Goal: Task Accomplishment & Management: Use online tool/utility

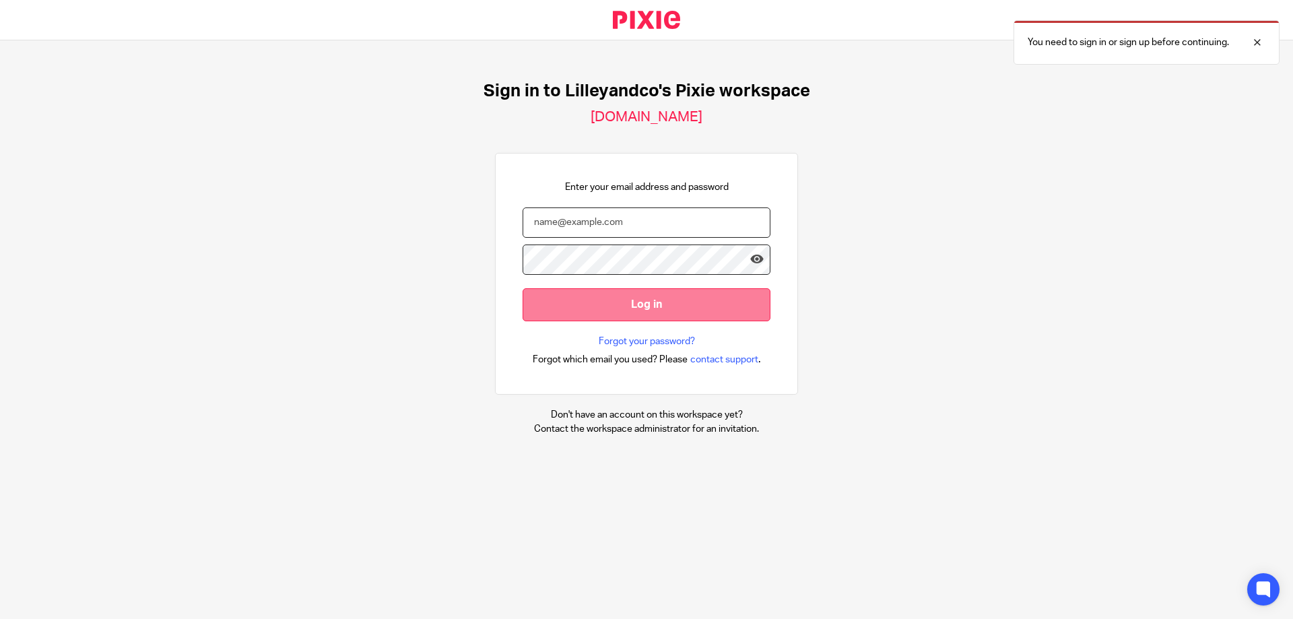
type input "judith@lilleyandco.net"
click at [668, 316] on input "Log in" at bounding box center [646, 304] width 248 height 33
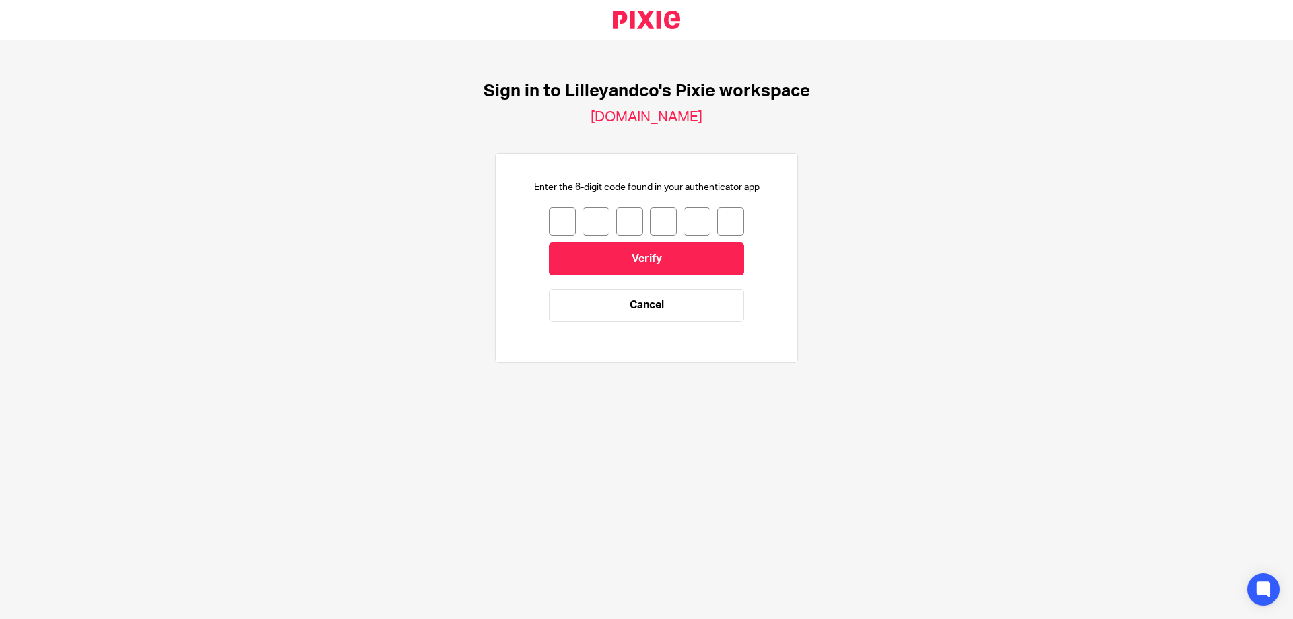
click at [549, 218] on input "number" at bounding box center [562, 221] width 27 height 28
type input "5"
type input "4"
type input "6"
type input "5"
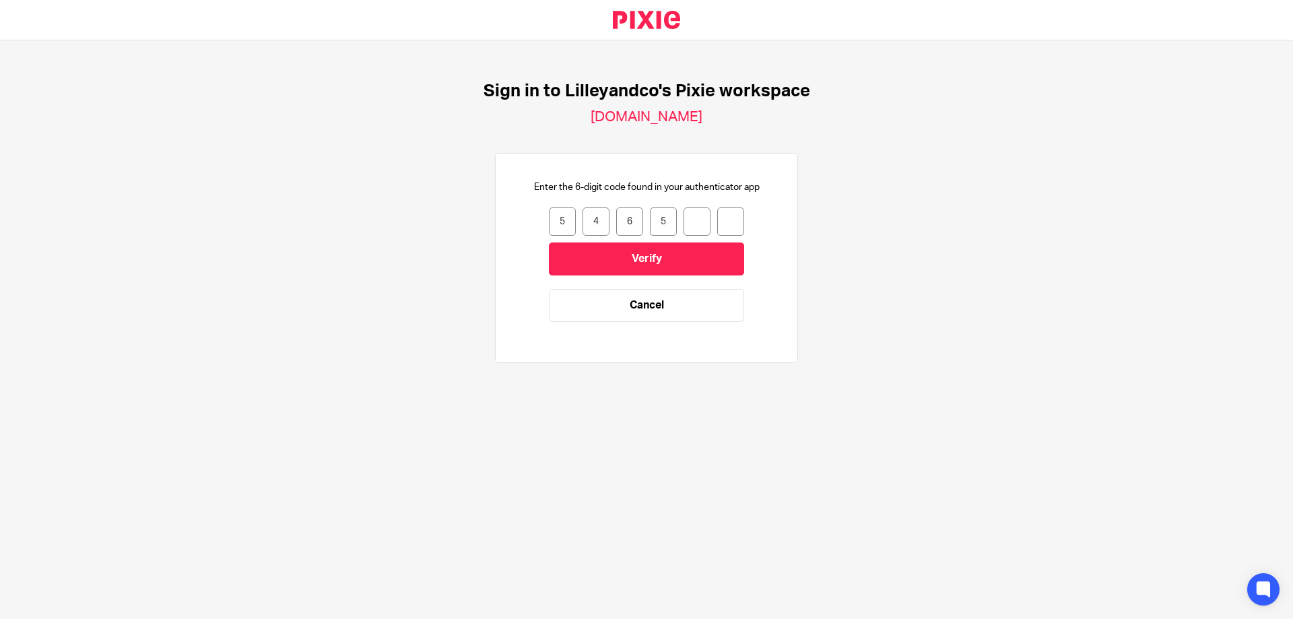
type input "1"
type input "2"
click at [602, 266] on input "Verify" at bounding box center [646, 258] width 195 height 33
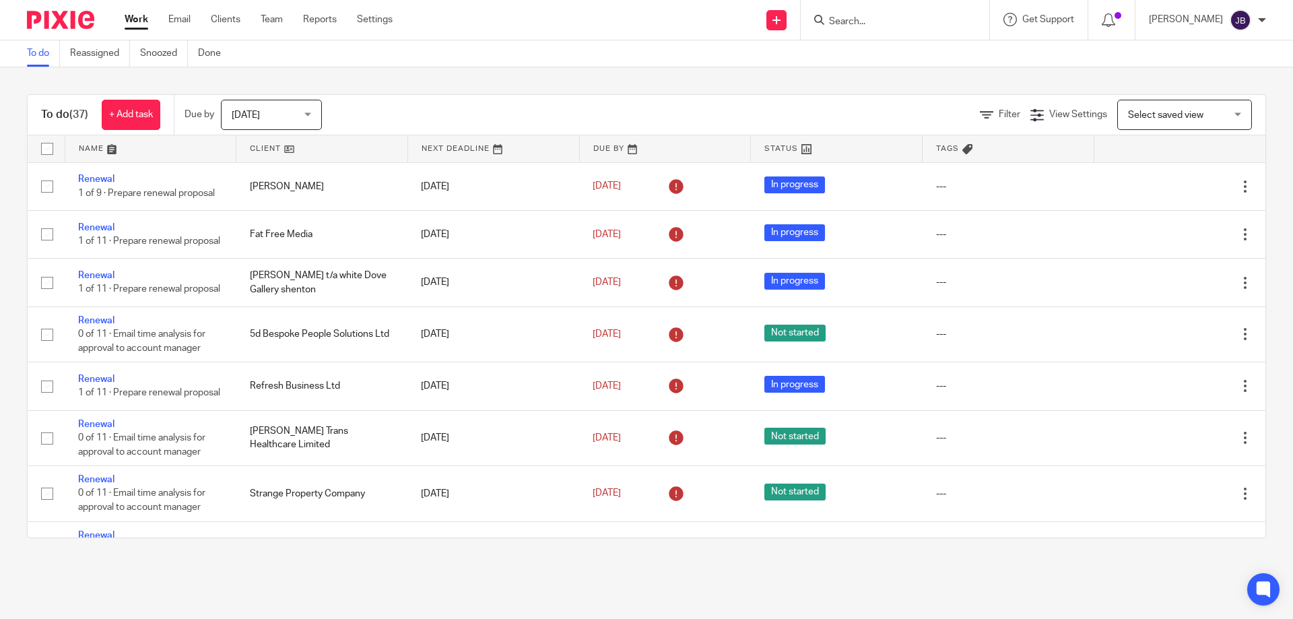
click at [842, 6] on div at bounding box center [894, 20] width 188 height 40
click at [857, 18] on input "Search" at bounding box center [887, 22] width 121 height 12
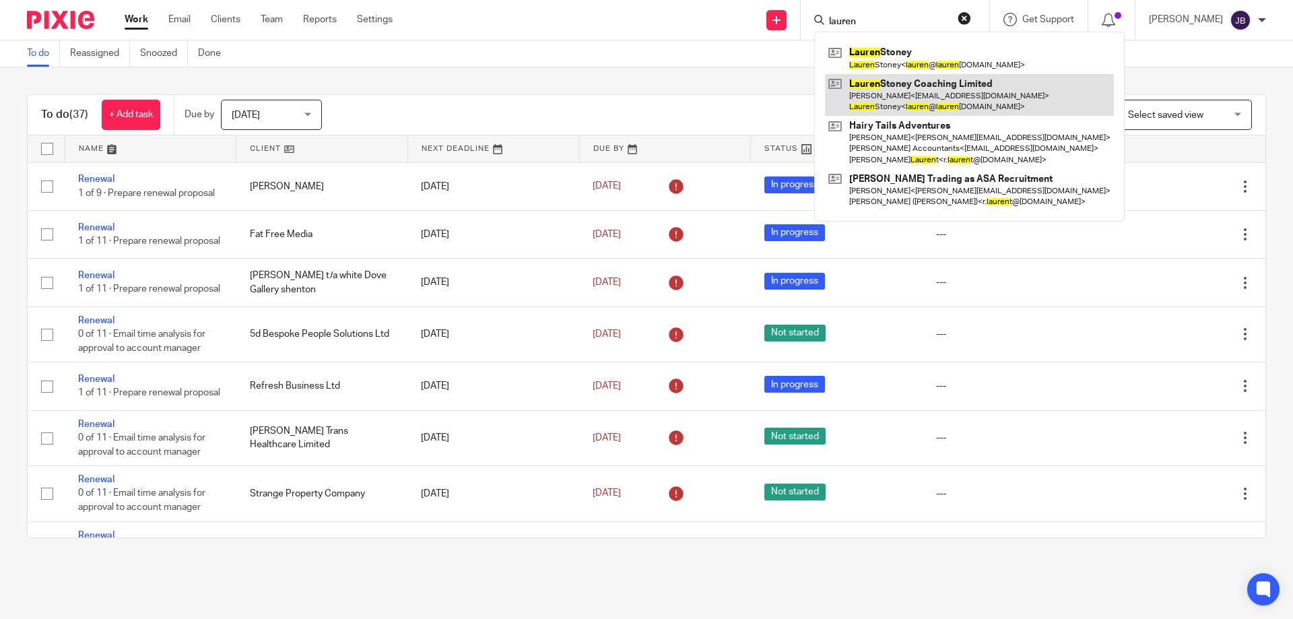
type input "lauren"
click at [972, 90] on link at bounding box center [969, 95] width 289 height 42
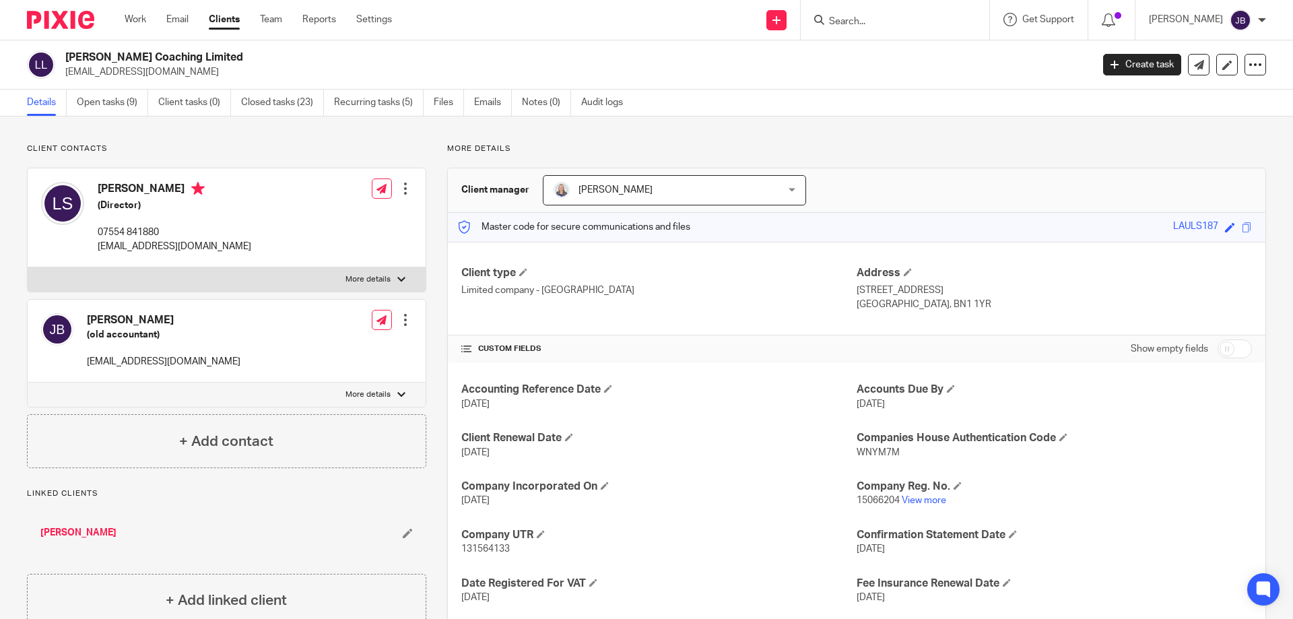
drag, startPoint x: 121, startPoint y: 105, endPoint x: 126, endPoint y: 143, distance: 38.1
click at [121, 105] on link "Open tasks (9)" at bounding box center [112, 103] width 71 height 26
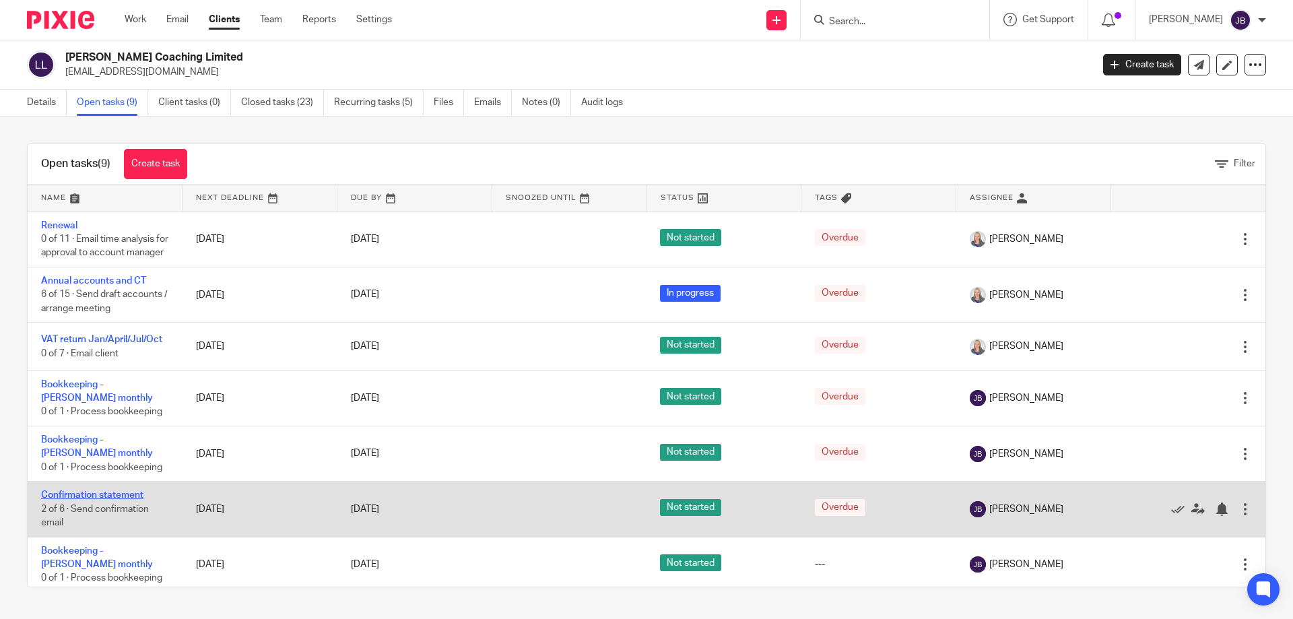
click at [87, 500] on link "Confirmation statement" at bounding box center [92, 494] width 102 height 9
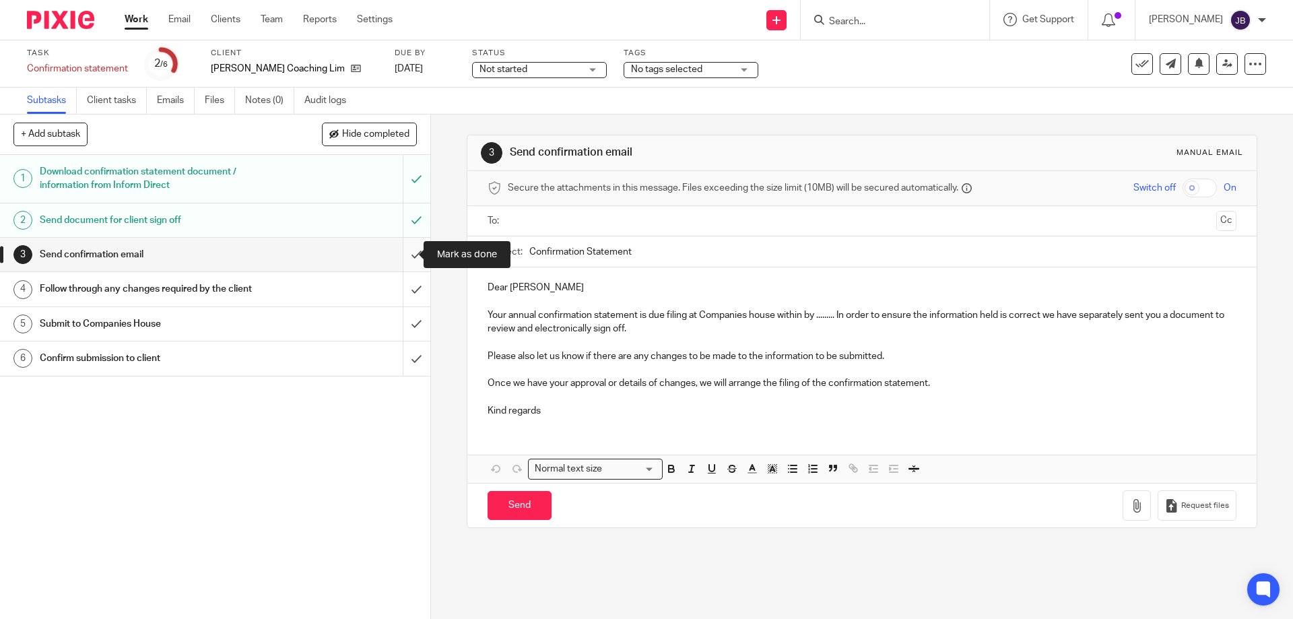
click at [403, 251] on input "submit" at bounding box center [215, 255] width 430 height 34
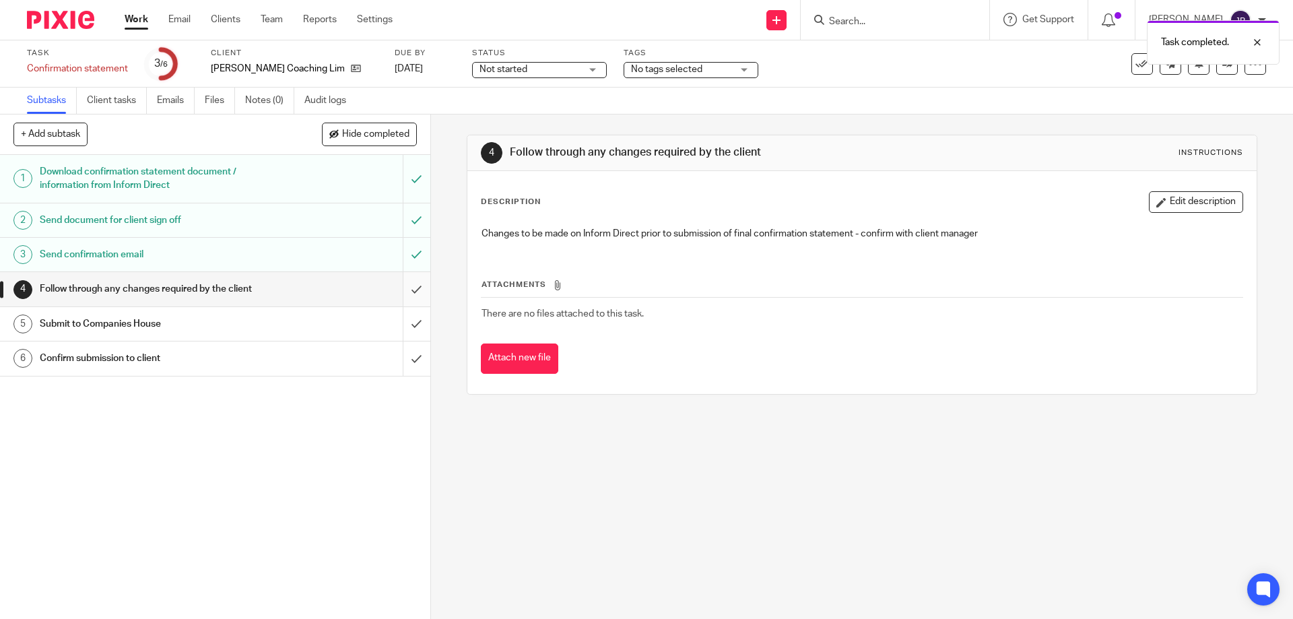
click at [412, 285] on input "submit" at bounding box center [215, 289] width 430 height 34
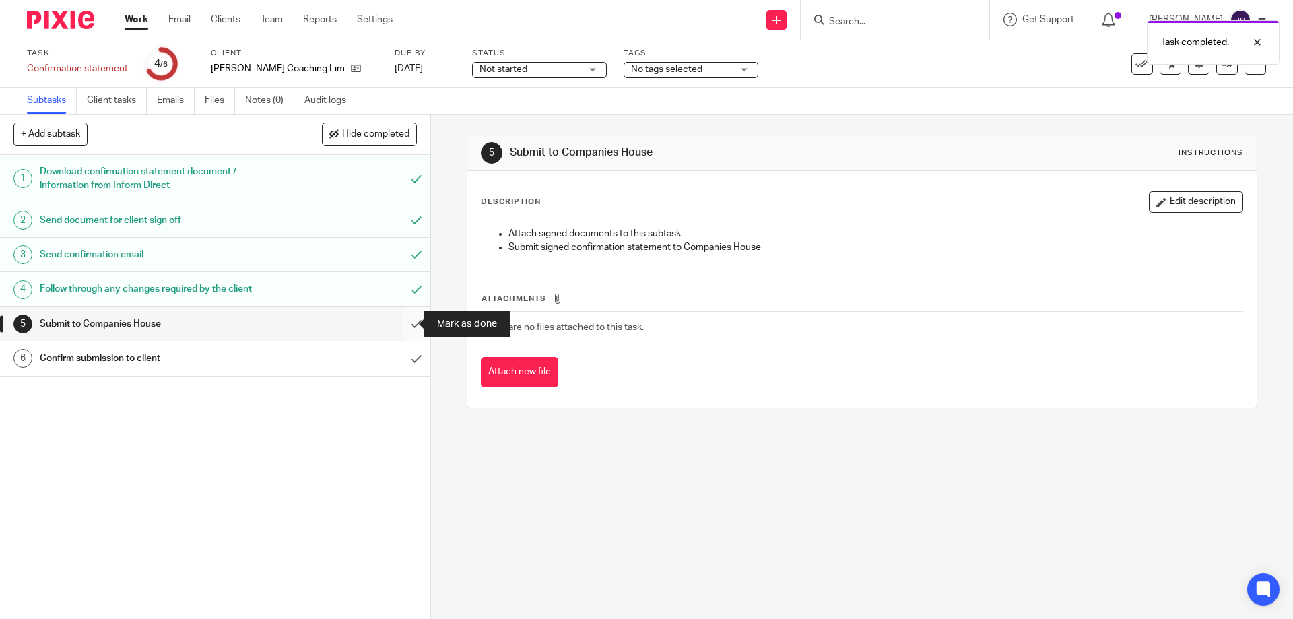
click at [403, 320] on input "submit" at bounding box center [215, 324] width 430 height 34
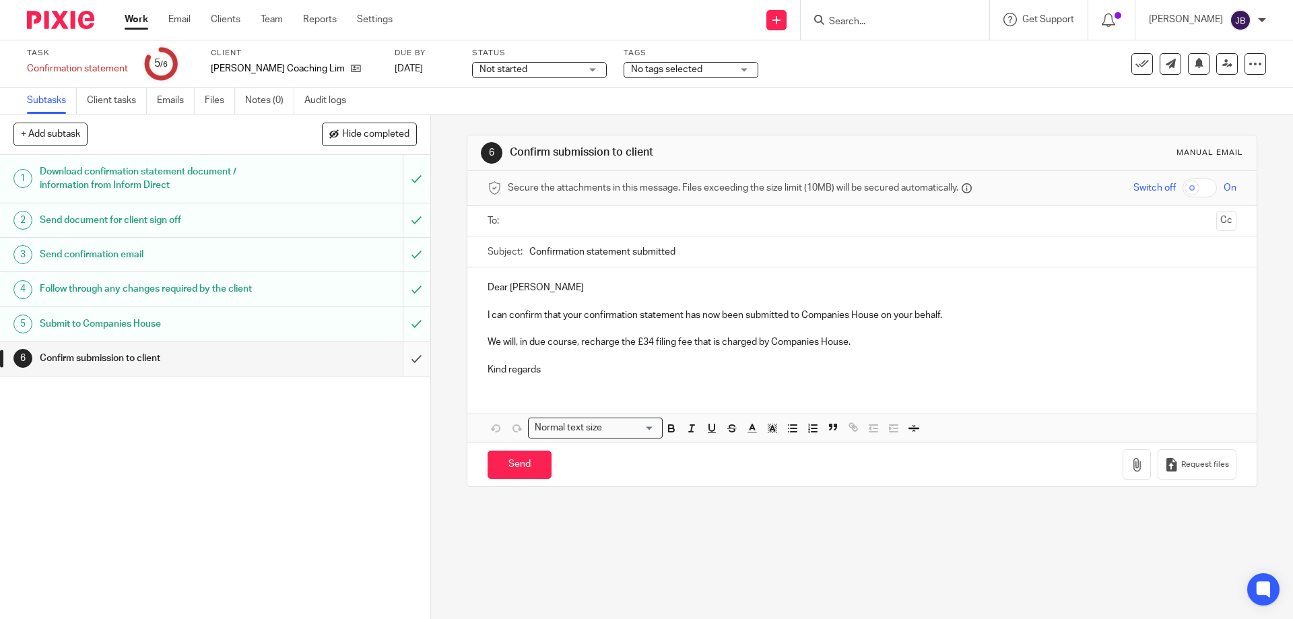
click at [404, 357] on input "submit" at bounding box center [215, 358] width 430 height 34
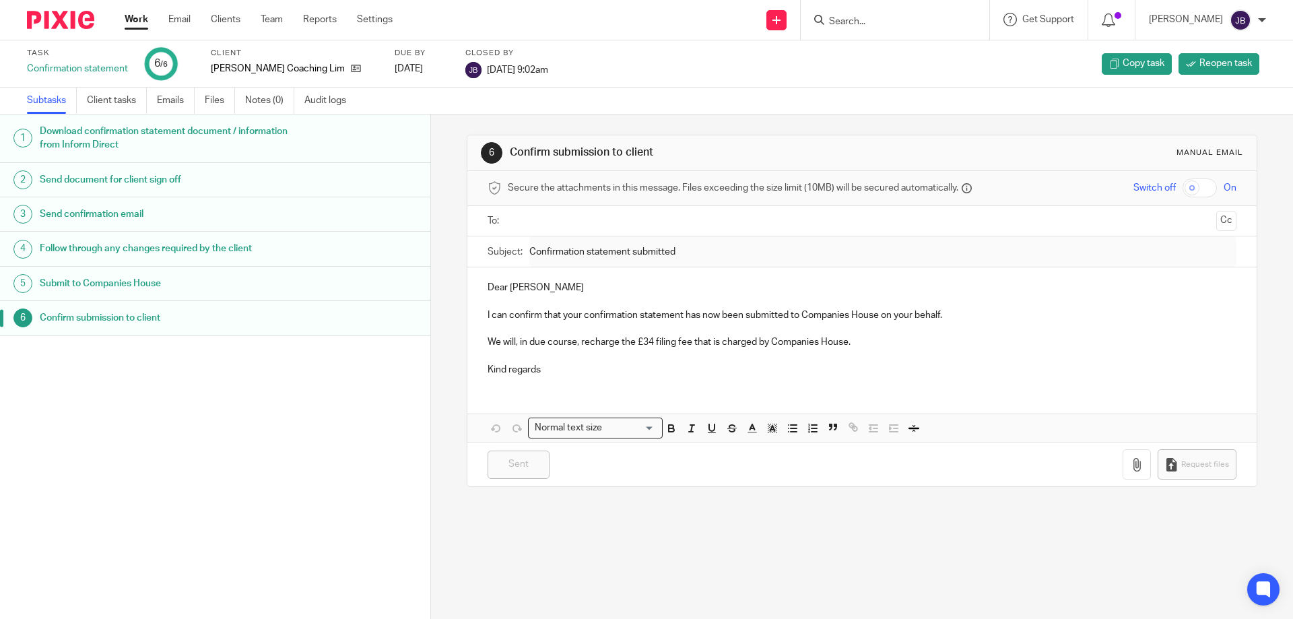
click at [399, 314] on div "Confirm submission to client" at bounding box center [228, 318] width 377 height 20
click at [532, 206] on div at bounding box center [862, 221] width 706 height 30
click at [539, 217] on input "text" at bounding box center [860, 220] width 697 height 15
click at [557, 379] on p "Kind regards" at bounding box center [861, 372] width 748 height 13
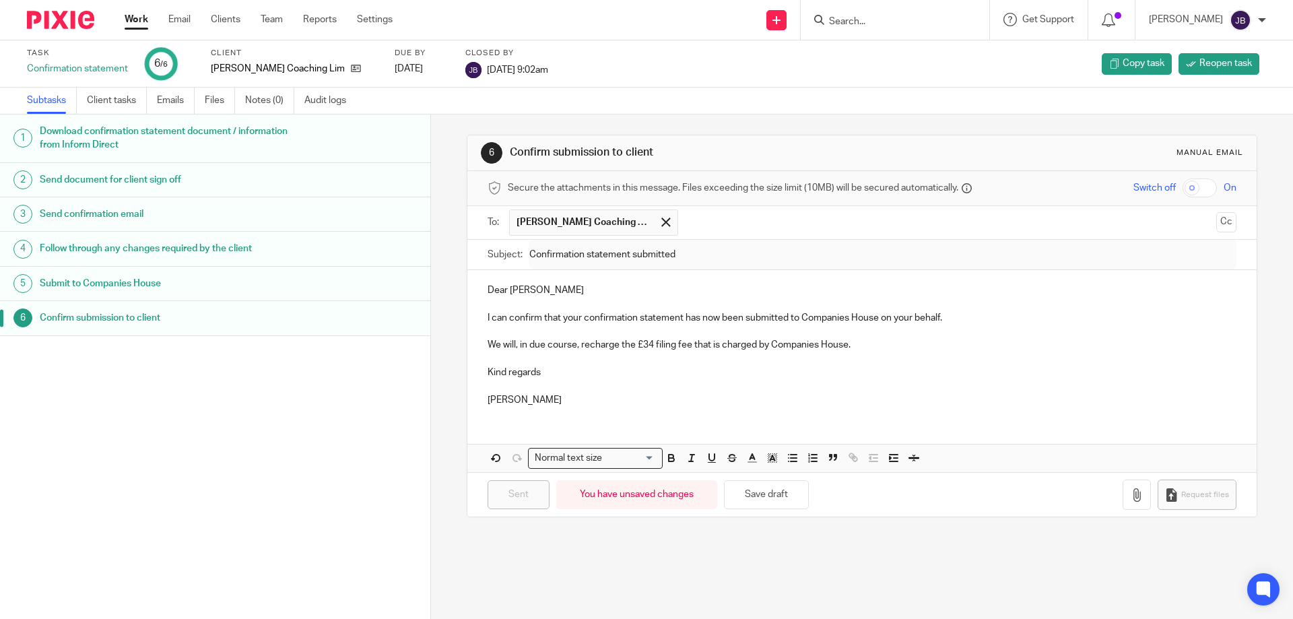
drag, startPoint x: 685, startPoint y: 409, endPoint x: 617, endPoint y: 399, distance: 68.7
click at [686, 407] on div "Dear Lauren I can confirm that your confirmation statement has now been submitt…" at bounding box center [861, 343] width 788 height 146
click at [359, 324] on div "Confirm submission to client" at bounding box center [228, 318] width 377 height 20
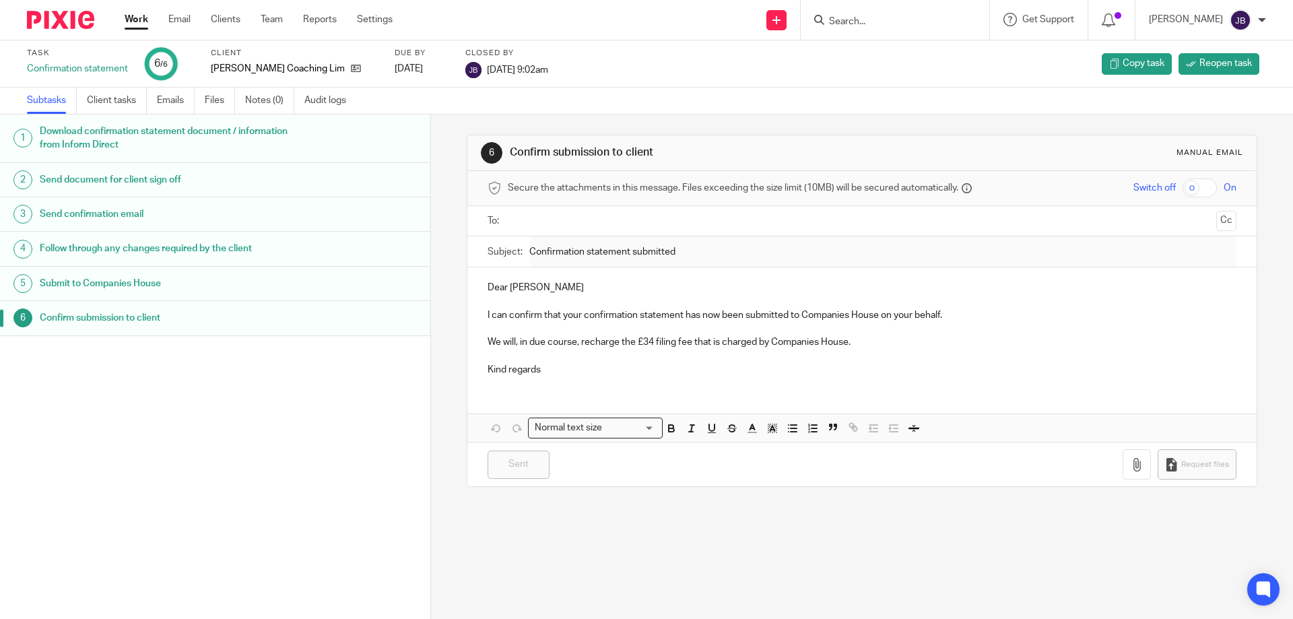
drag, startPoint x: 370, startPoint y: 323, endPoint x: 57, endPoint y: 329, distance: 313.1
click at [64, 333] on link "6 Confirm submission to client" at bounding box center [215, 318] width 430 height 34
click at [1237, 50] on div "Task Confirmation statement 6 /6 Client Lauren Stoney Coaching Limited Due by 2…" at bounding box center [646, 64] width 1239 height 32
click at [1217, 63] on span "Reopen task" at bounding box center [1225, 63] width 53 height 13
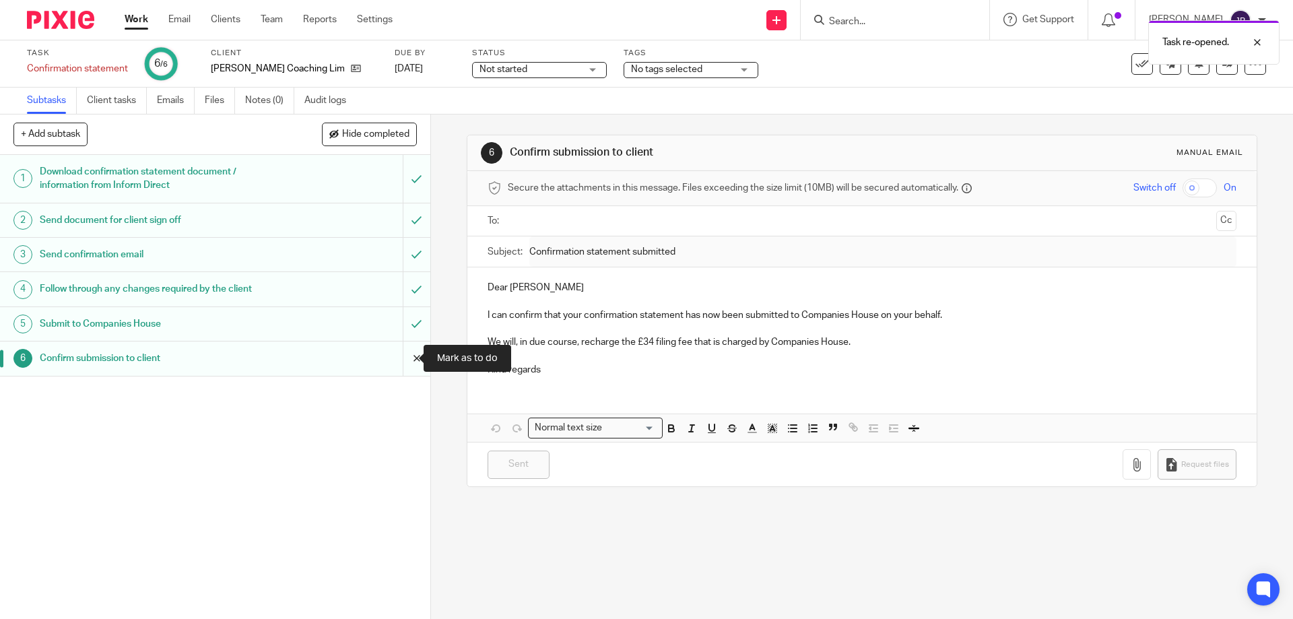
click at [401, 362] on input "submit" at bounding box center [215, 358] width 430 height 34
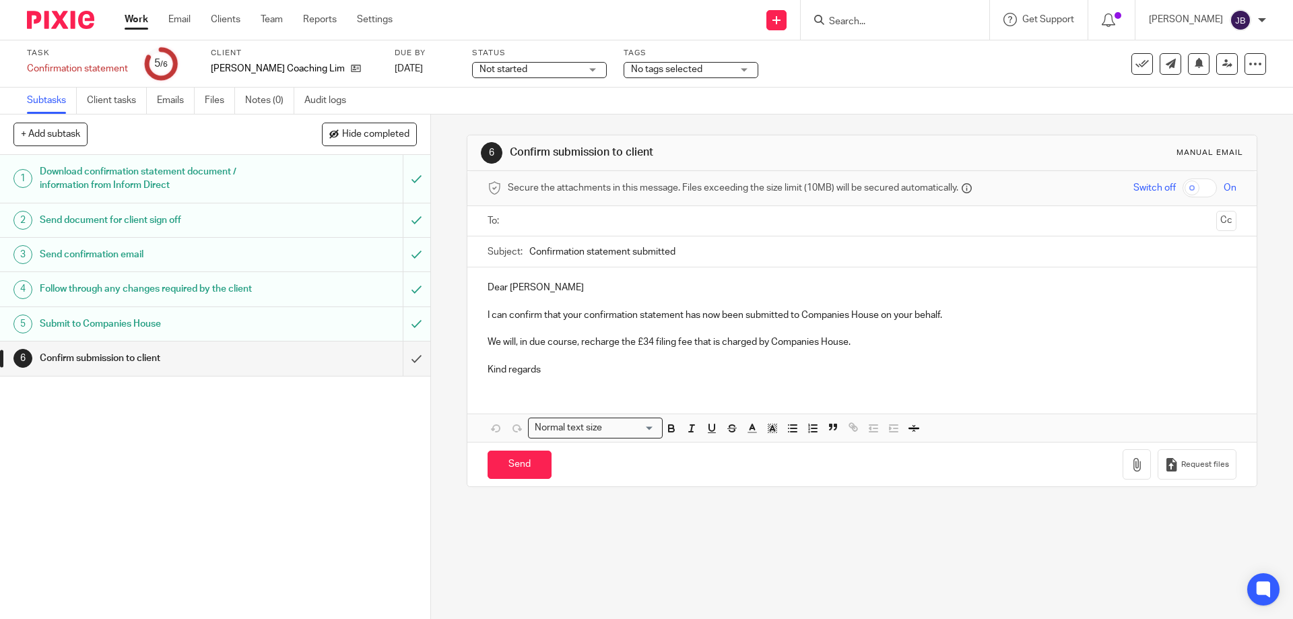
click at [557, 223] on input "text" at bounding box center [860, 220] width 697 height 15
click at [555, 377] on p "Kind regards" at bounding box center [861, 372] width 748 height 13
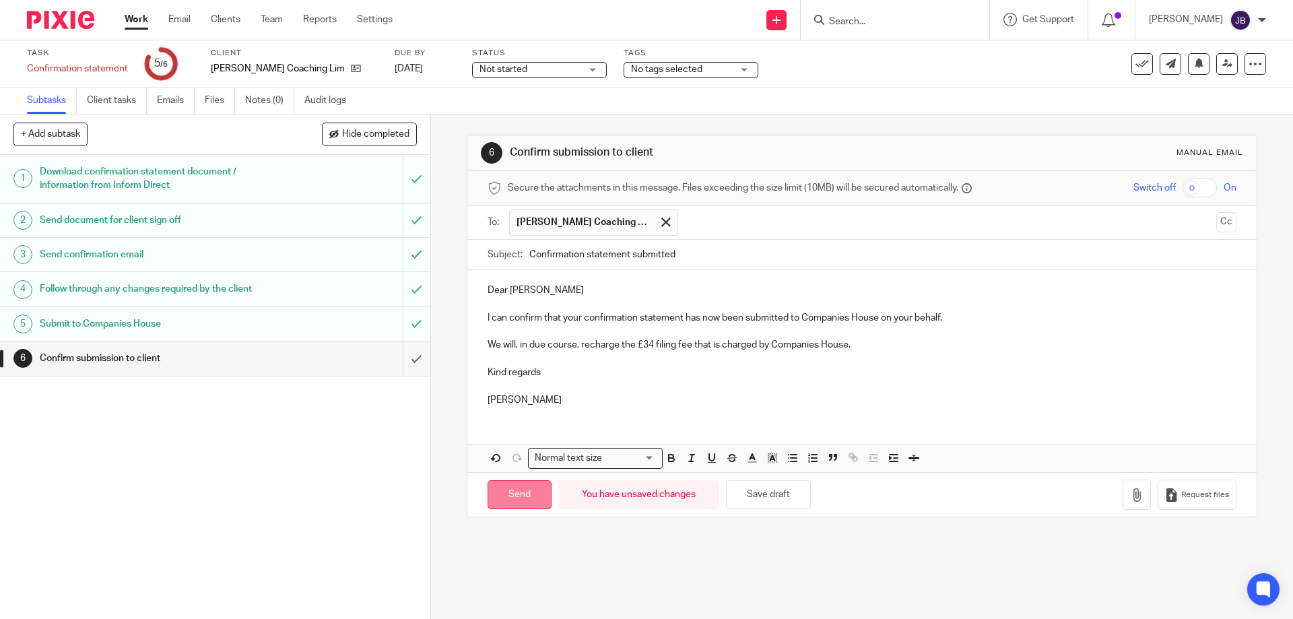
click at [510, 508] on input "Send" at bounding box center [519, 494] width 64 height 29
type input "Sent"
